Goal: Complete application form

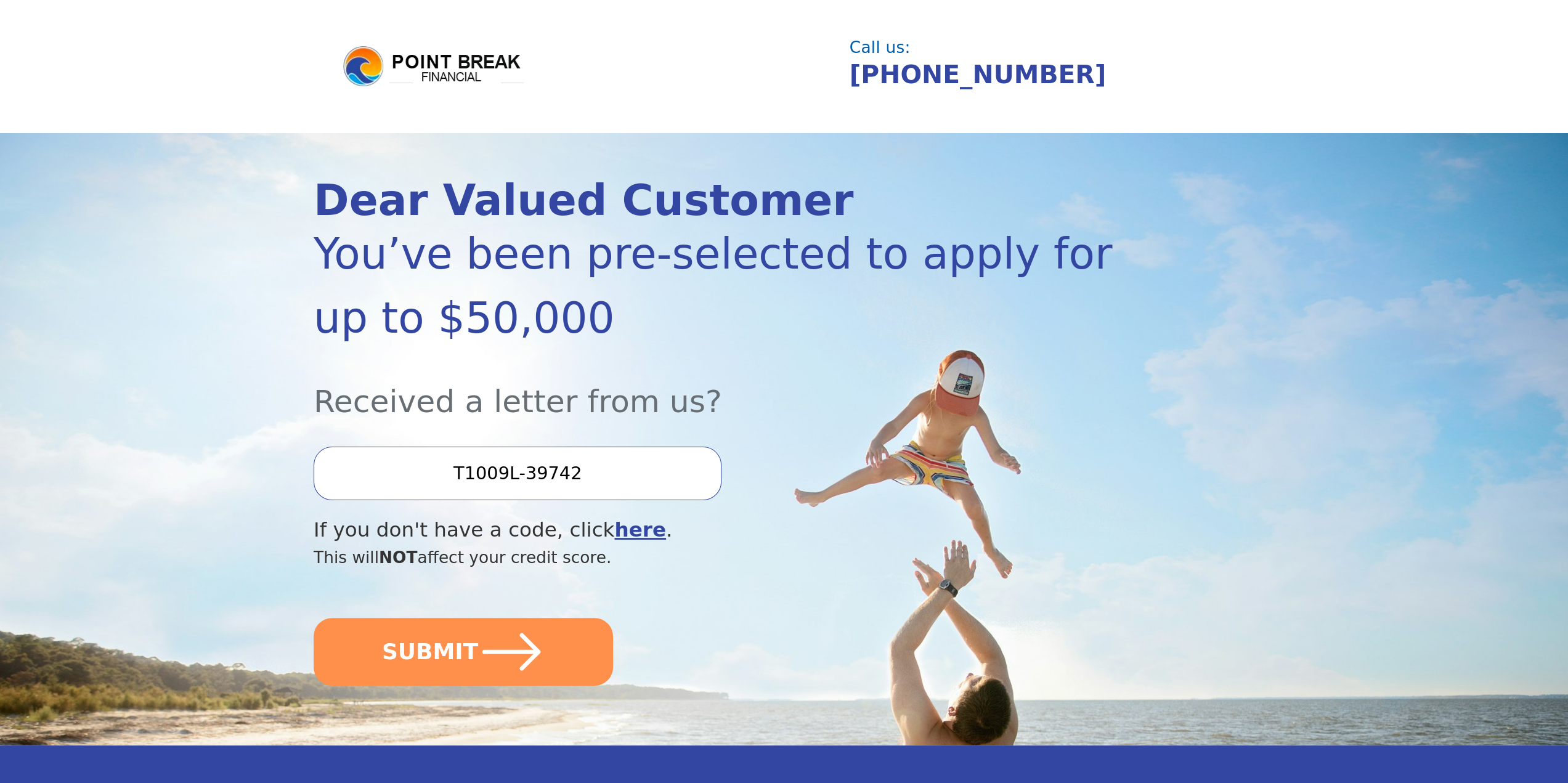
click at [558, 479] on input "T1009L-39742" at bounding box center [517, 473] width 408 height 53
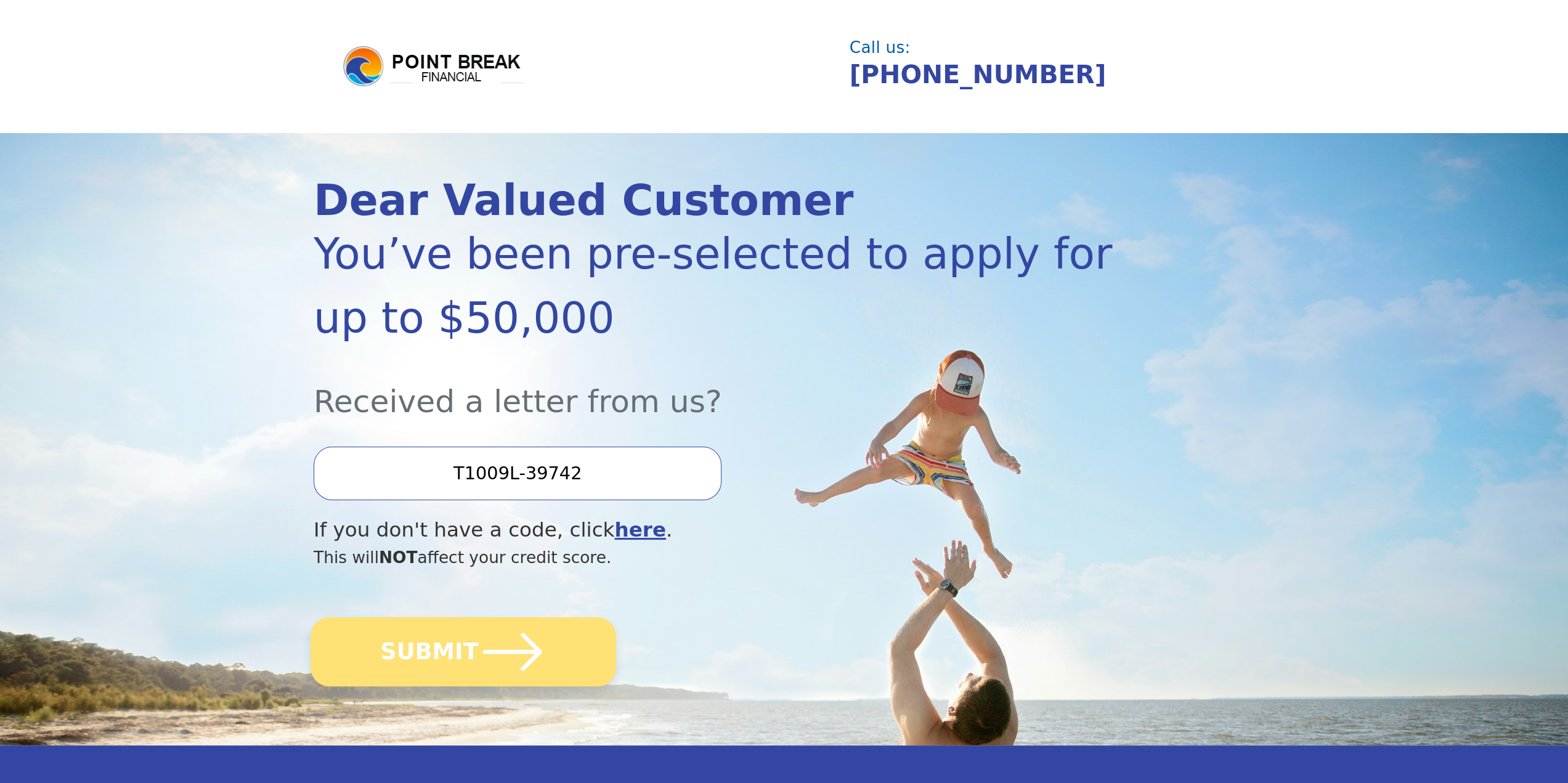
click at [435, 653] on button "SUBMIT" at bounding box center [463, 652] width 305 height 69
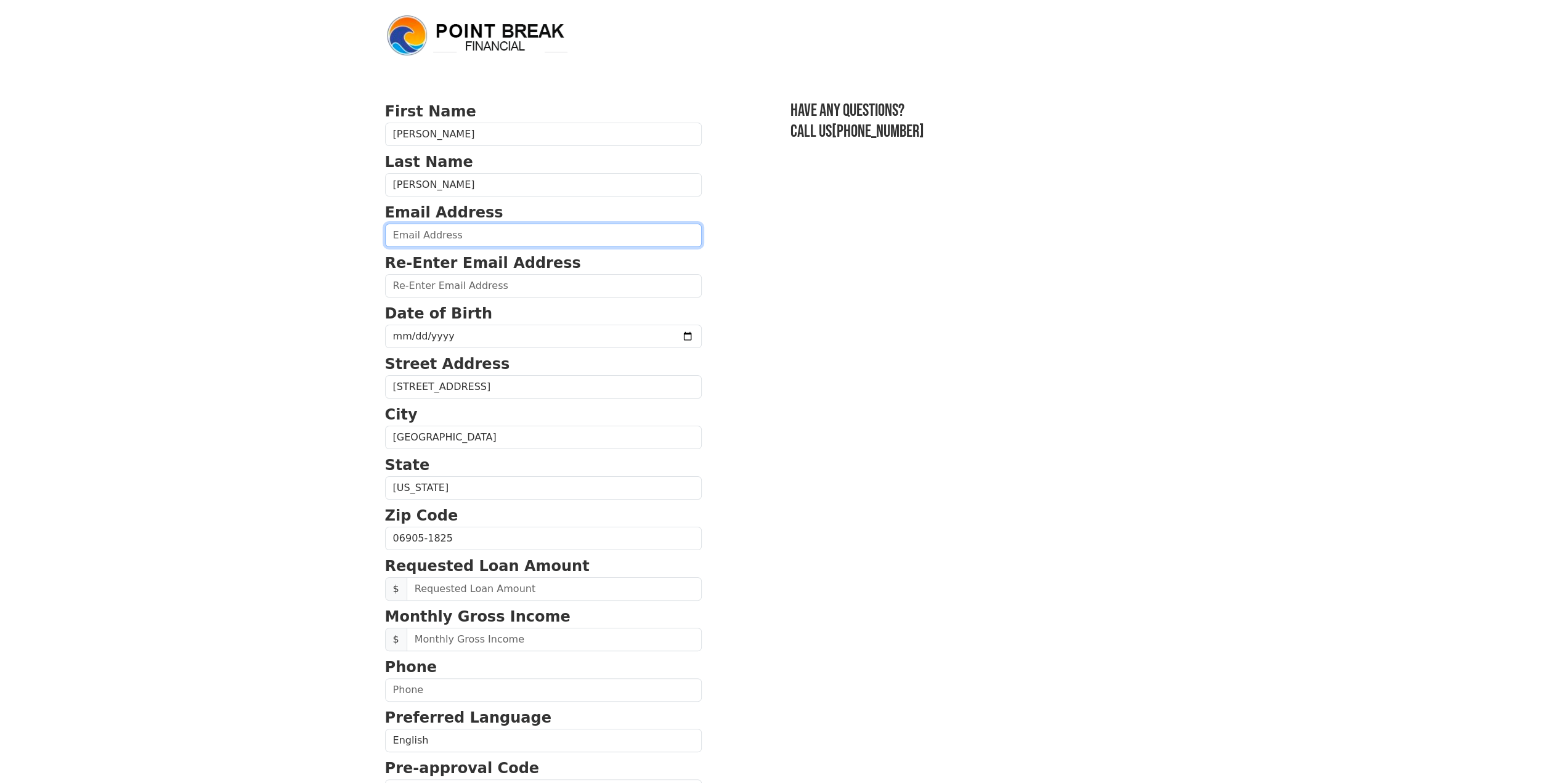
click at [457, 234] on input "email" at bounding box center [543, 236] width 317 height 24
type input "jennifer.squitieri@gmail.com"
type input "(203) 912-2497"
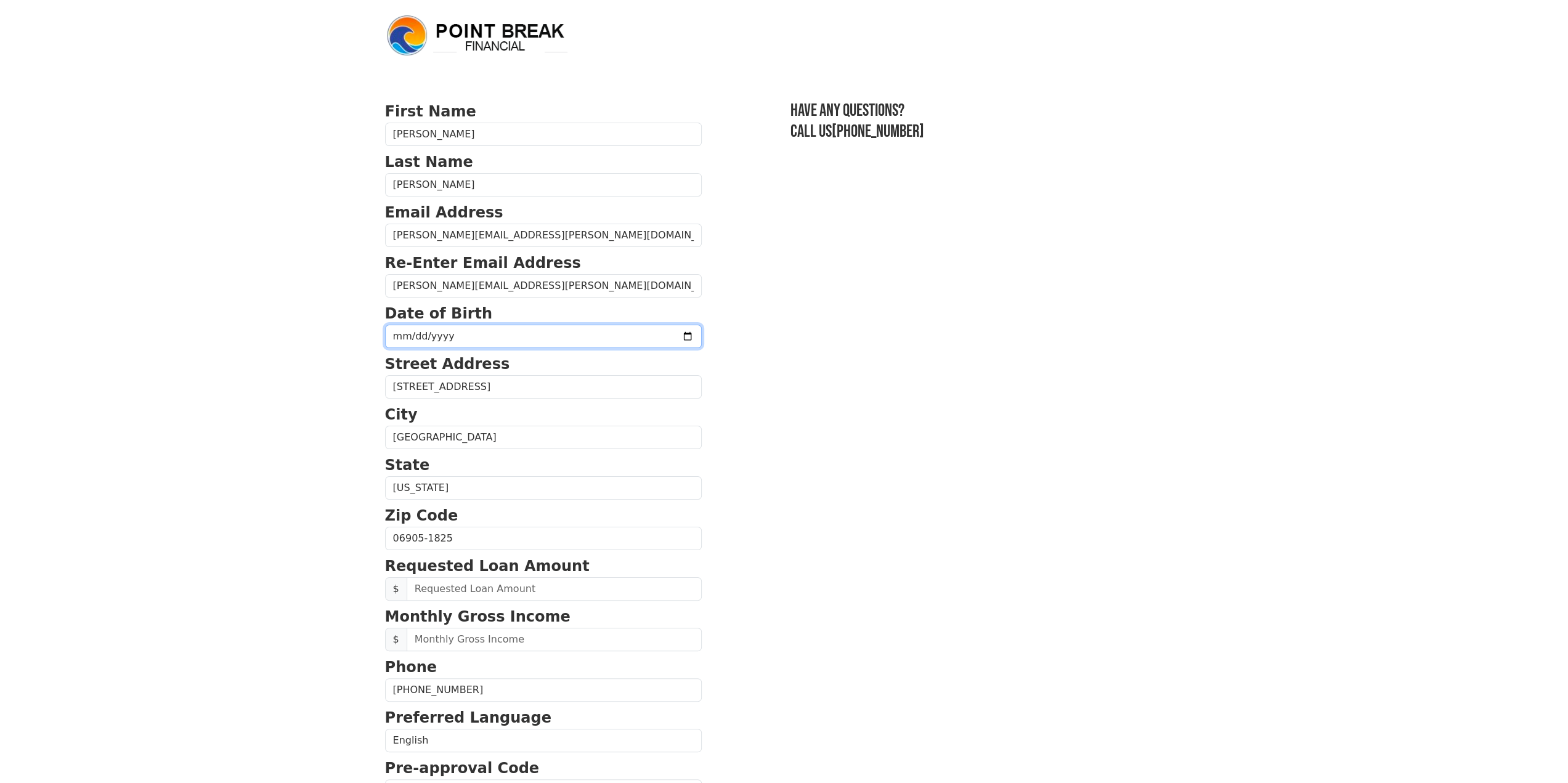
click at [408, 333] on input "date" at bounding box center [543, 337] width 317 height 24
type input "1972-04-21"
drag, startPoint x: 459, startPoint y: 583, endPoint x: 398, endPoint y: 587, distance: 61.1
click at [398, 587] on div "$" at bounding box center [543, 589] width 317 height 24
type input "40,000.00"
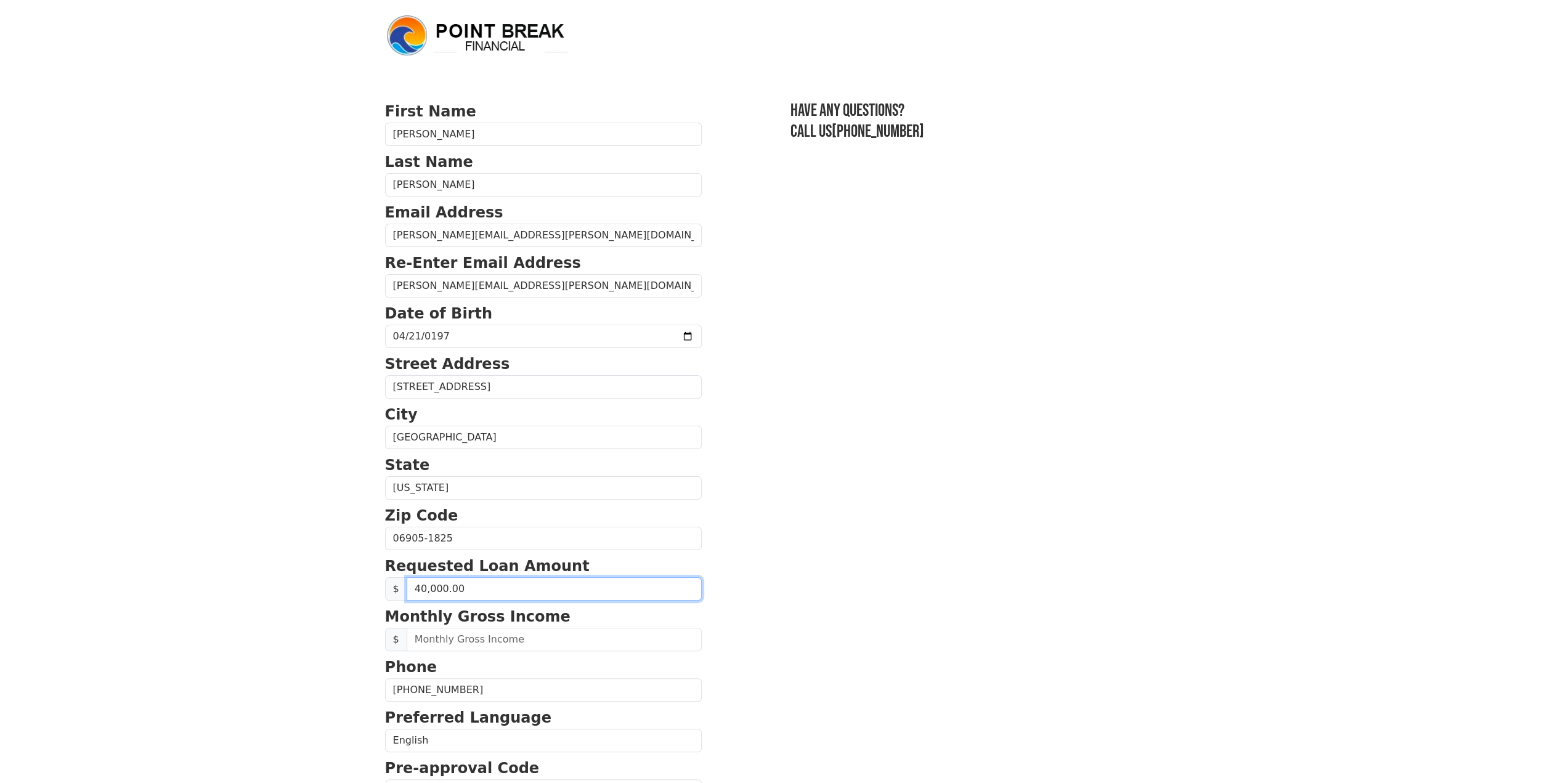
scroll to position [61, 0]
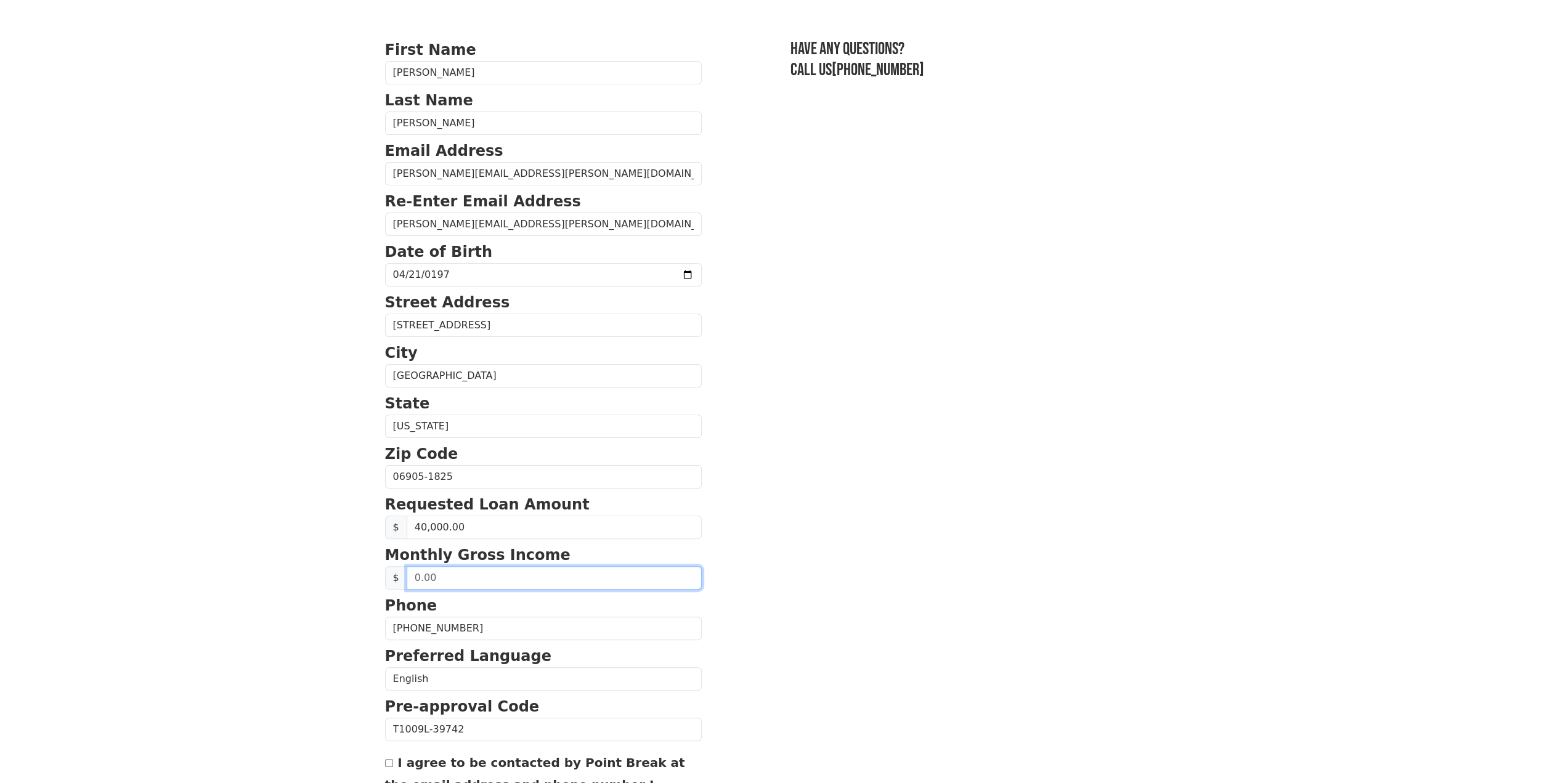
click at [496, 570] on input "text" at bounding box center [554, 578] width 295 height 24
type input "5,000.00"
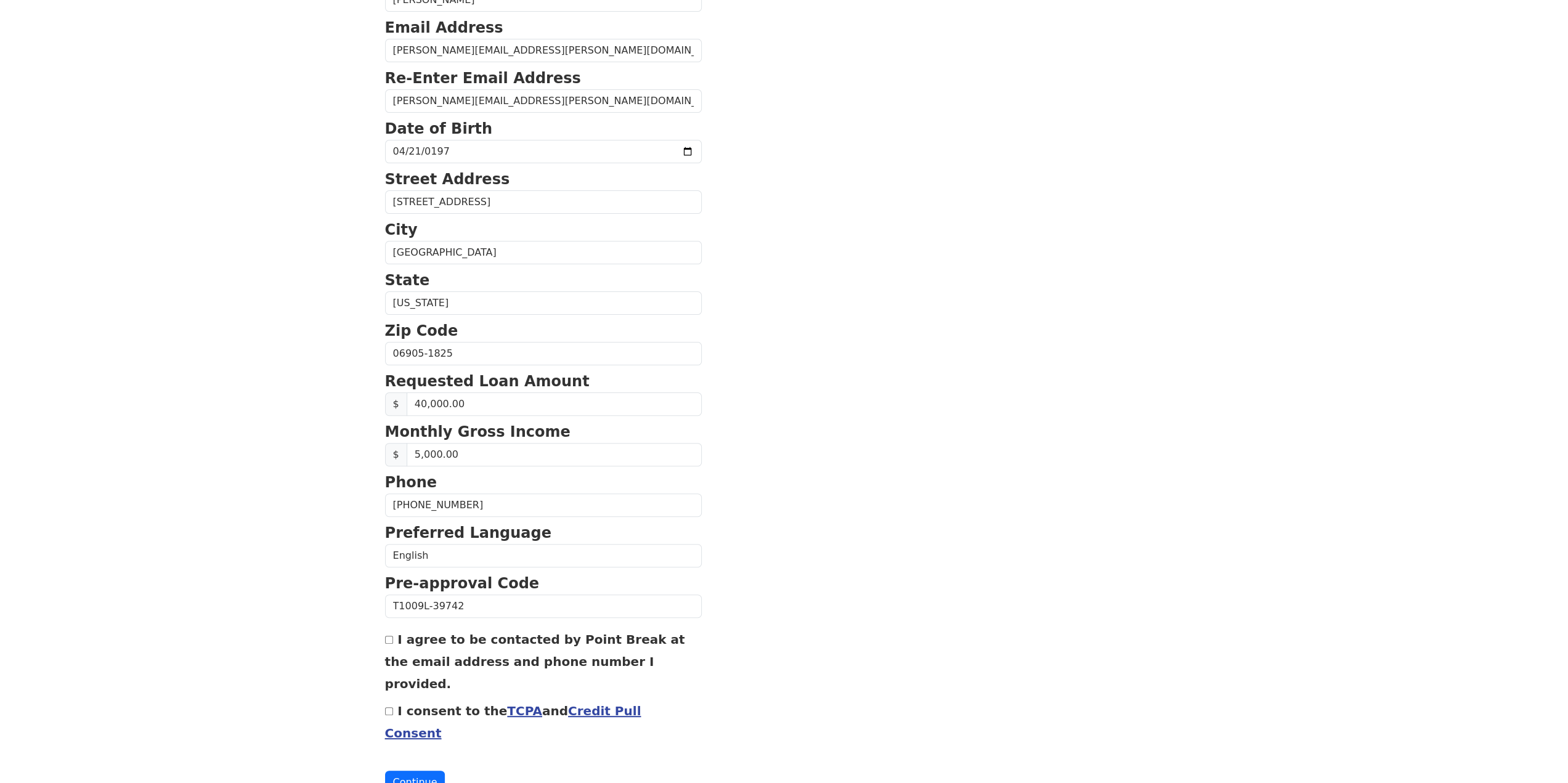
click at [388, 636] on input "I agree to be contacted by Point Break at the email address and phone number I …" at bounding box center [388, 639] width 8 height 8
checkbox input "true"
click at [390, 708] on input "I consent to the TCPA and Credit Pull Consent" at bounding box center [388, 711] width 8 height 8
checkbox input "true"
click at [406, 771] on button "Continue" at bounding box center [415, 783] width 61 height 24
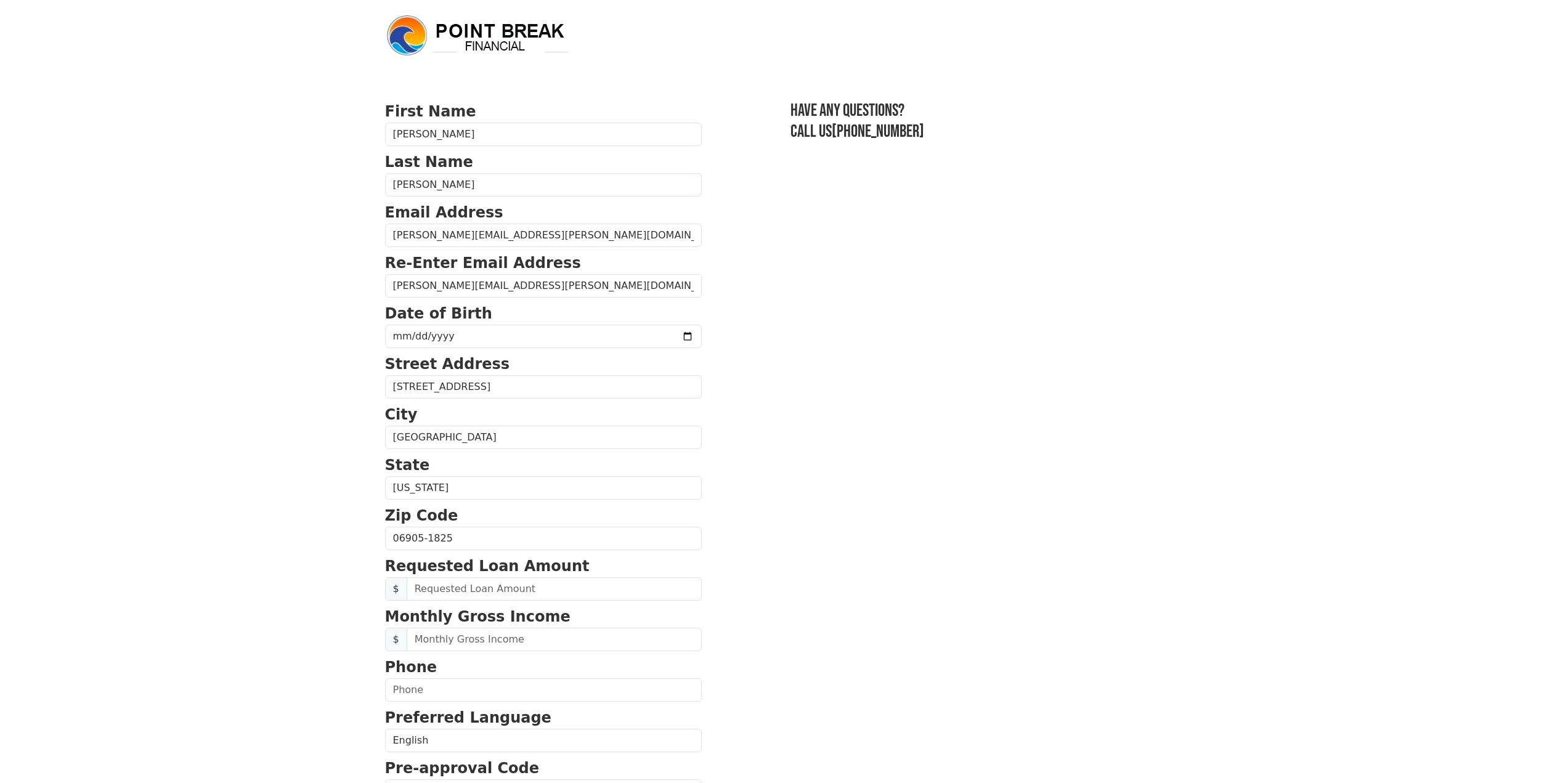
scroll to position [185, 0]
